Goal: Complete application form: Complete application form

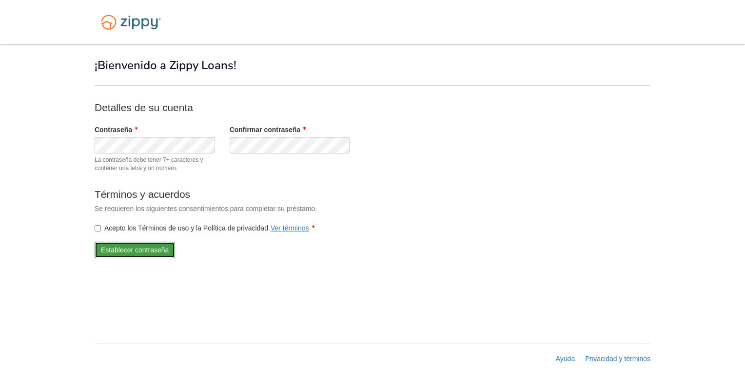
click at [122, 247] on button "Establecer contraseña" at bounding box center [135, 250] width 80 height 17
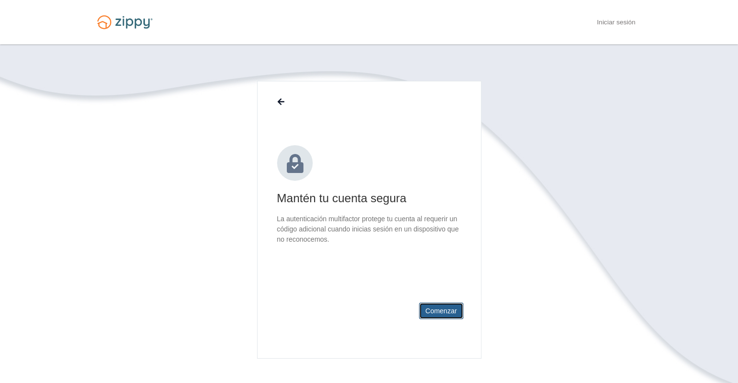
click at [431, 306] on button "Comenzar" at bounding box center [441, 311] width 44 height 17
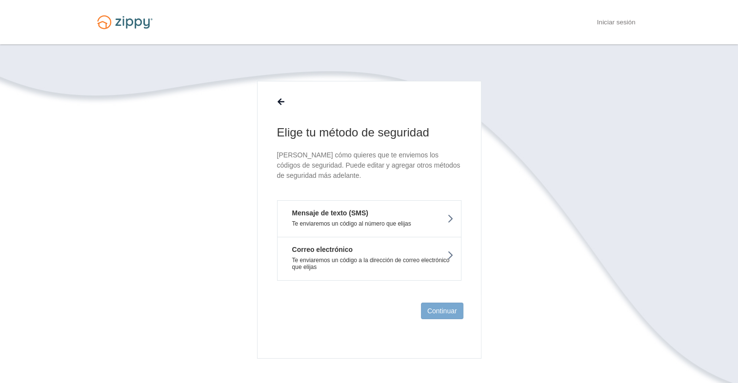
click at [347, 215] on em "Mensaje de texto (SMS)" at bounding box center [326, 213] width 83 height 10
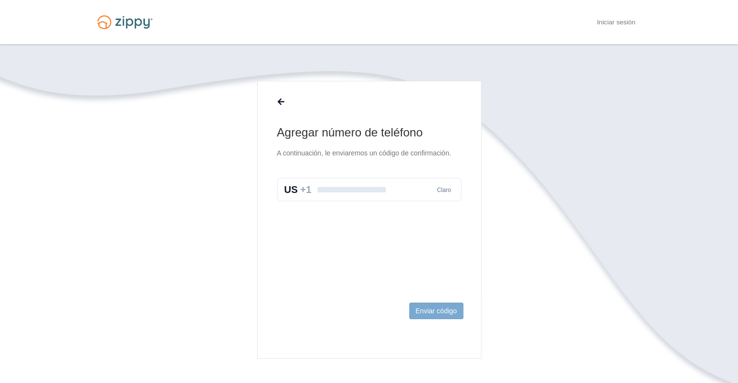
click at [343, 190] on input "text" at bounding box center [369, 189] width 184 height 23
type input "**********"
click at [436, 306] on button "Enviar código" at bounding box center [436, 311] width 54 height 17
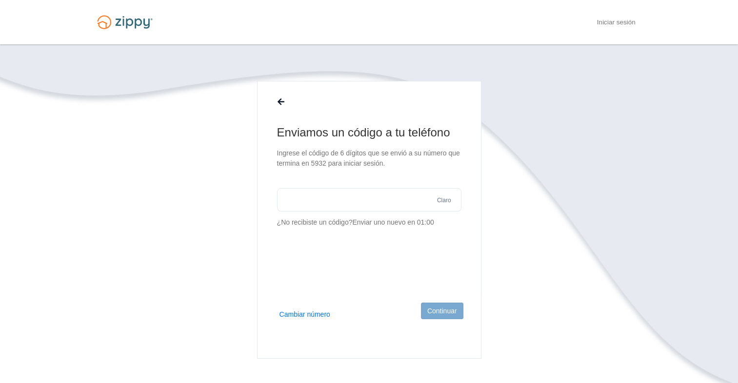
click at [337, 196] on input "text" at bounding box center [369, 199] width 184 height 23
type input "******"
click at [443, 312] on button "Continuar" at bounding box center [442, 311] width 42 height 17
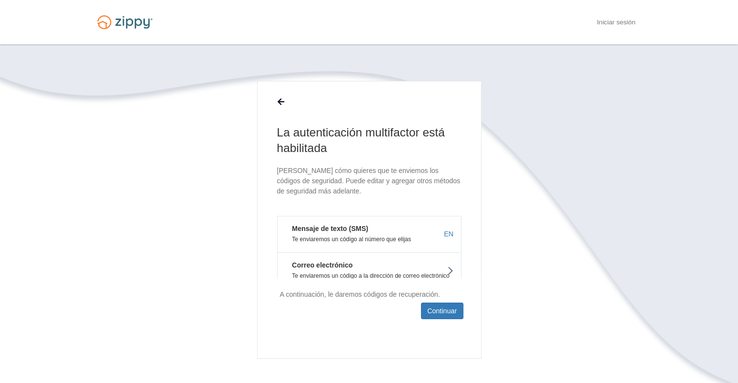
click at [372, 229] on button "Mensaje de texto (SMS) Te enviaremos un código al número que elijas EN" at bounding box center [369, 234] width 184 height 37
click at [449, 312] on button "Continuar" at bounding box center [442, 311] width 42 height 17
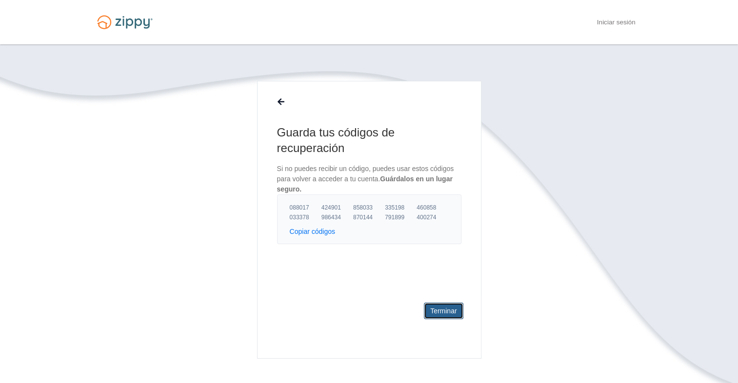
click at [443, 312] on link "Terminar" at bounding box center [443, 311] width 39 height 17
